Goal: Use online tool/utility: Use online tool/utility

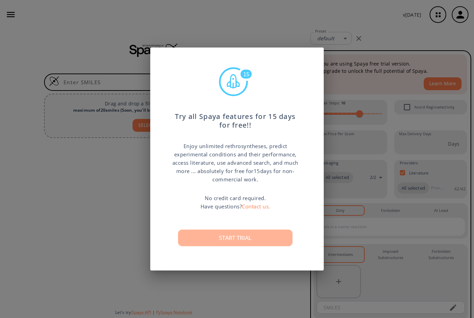
click at [239, 238] on button "Start trial" at bounding box center [235, 238] width 114 height 17
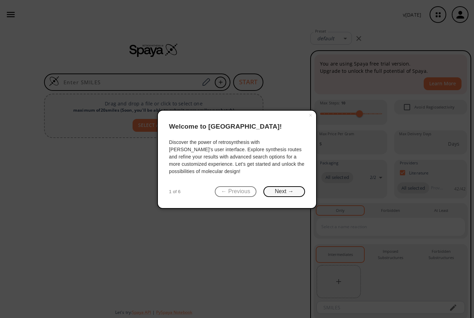
click at [284, 191] on button "Next →" at bounding box center [284, 191] width 42 height 11
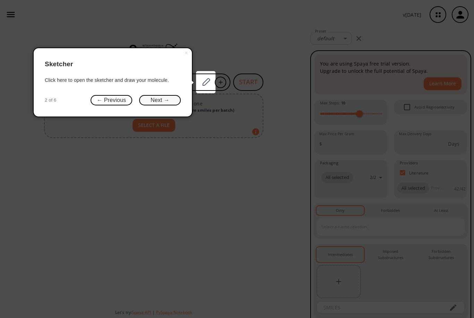
click at [159, 101] on button "Next →" at bounding box center [160, 100] width 42 height 11
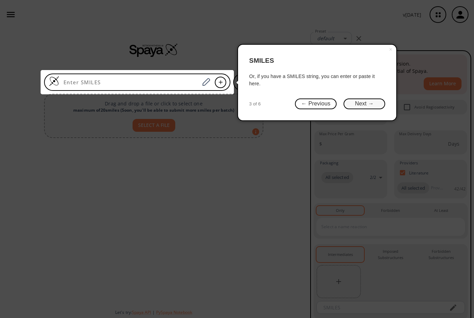
click at [369, 104] on button "Next →" at bounding box center [364, 103] width 42 height 11
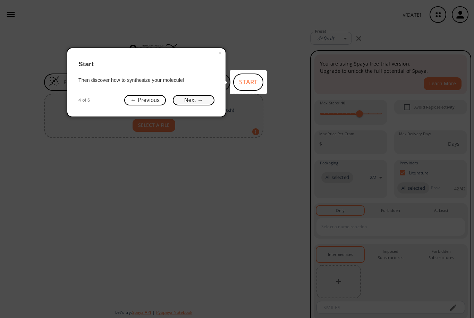
click at [194, 101] on button "Next →" at bounding box center [194, 100] width 42 height 11
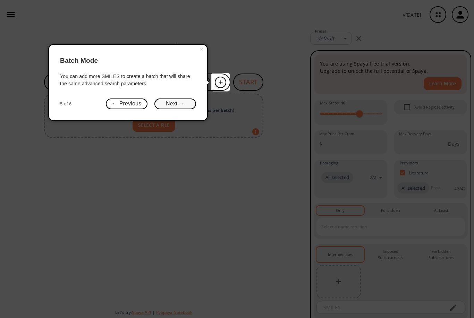
click at [182, 102] on button "Next →" at bounding box center [175, 103] width 42 height 11
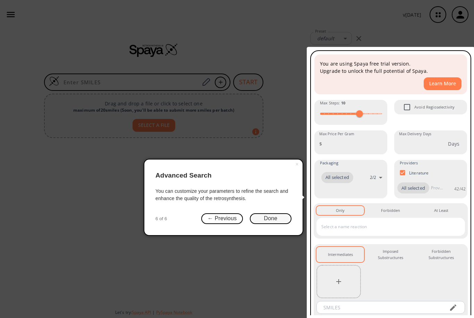
click at [282, 219] on button "Done" at bounding box center [271, 218] width 42 height 11
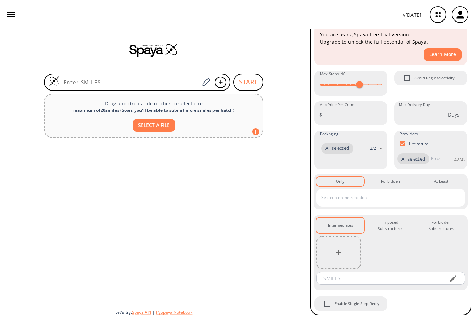
scroll to position [29, 0]
click at [345, 224] on div "Intermediates 0" at bounding box center [340, 226] width 25 height 6
click at [351, 197] on input "text" at bounding box center [385, 197] width 132 height 11
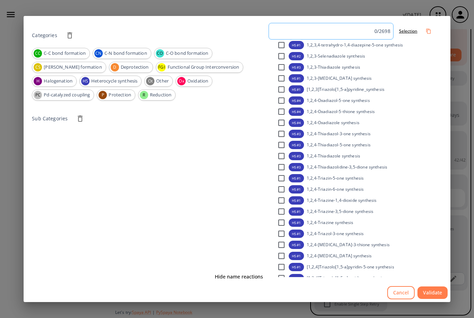
click at [330, 26] on input at bounding box center [322, 31] width 103 height 10
click at [319, 26] on input at bounding box center [322, 31] width 103 height 10
click at [408, 25] on button "Selection" at bounding box center [408, 30] width 24 height 11
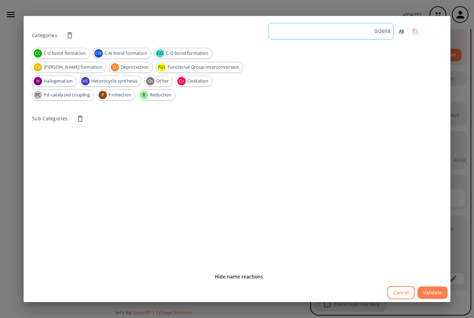
click at [353, 26] on input at bounding box center [322, 31] width 103 height 10
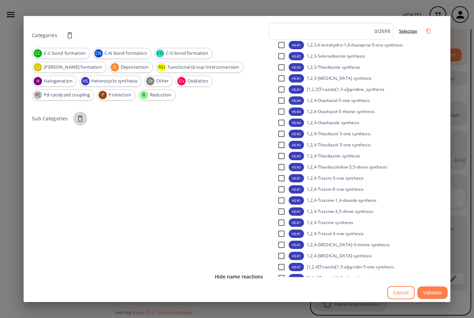
click at [78, 115] on icon "button" at bounding box center [80, 118] width 5 height 6
click at [340, 26] on input at bounding box center [322, 31] width 103 height 10
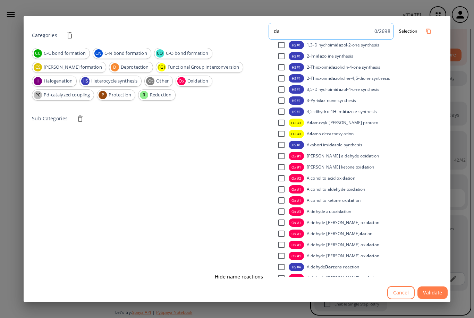
type input "d"
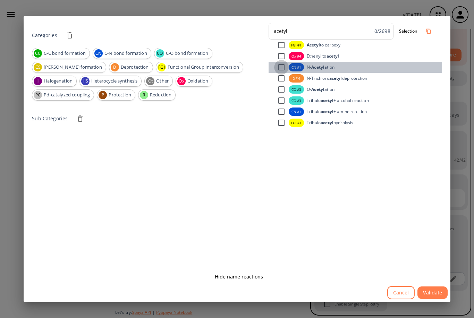
click at [283, 60] on input "checkbox" at bounding box center [281, 67] width 15 height 15
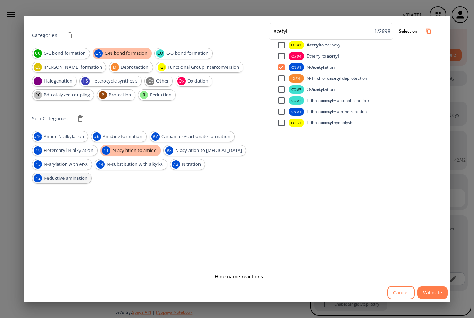
type input "acetyl"
click at [63, 175] on span "Reductive amination" at bounding box center [65, 178] width 51 height 7
click at [430, 299] on button "Validate" at bounding box center [432, 292] width 30 height 13
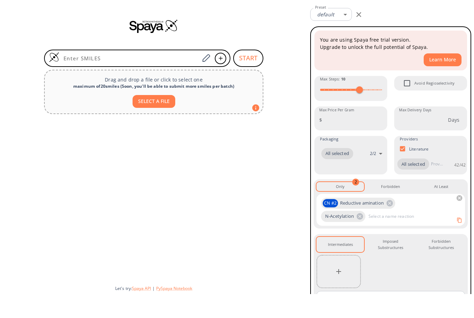
scroll to position [0, 0]
click at [356, 135] on input "Max Price Per Gram" at bounding box center [356, 144] width 62 height 18
click at [413, 135] on input "Max Delivery Days" at bounding box center [422, 144] width 52 height 18
click at [249, 74] on button "START" at bounding box center [248, 82] width 30 height 17
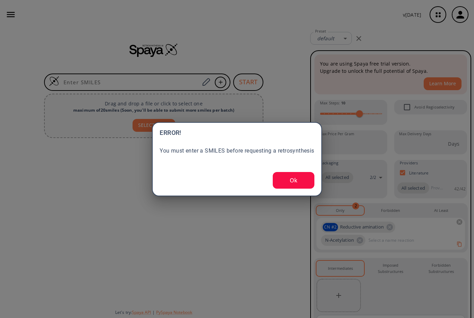
click at [293, 181] on button "Ok" at bounding box center [294, 180] width 42 height 17
